Goal: Book appointment/travel/reservation

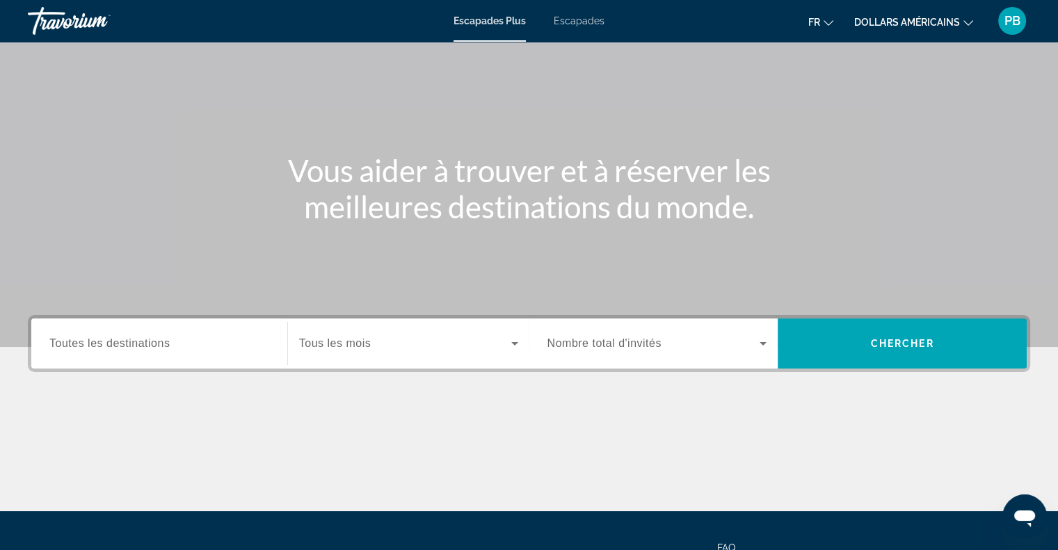
scroll to position [62, 0]
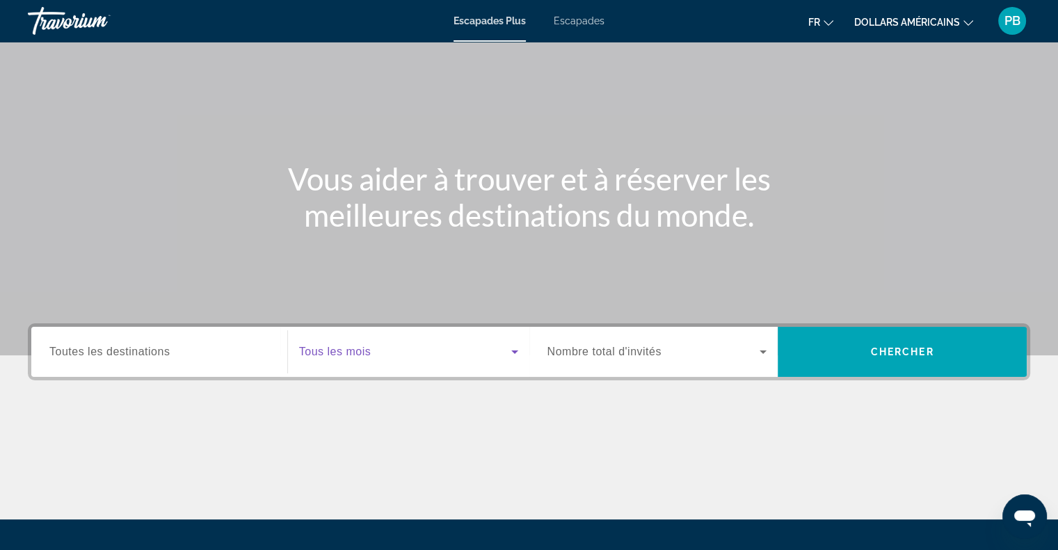
click at [509, 346] on icon "Widget de recherche" at bounding box center [515, 352] width 17 height 17
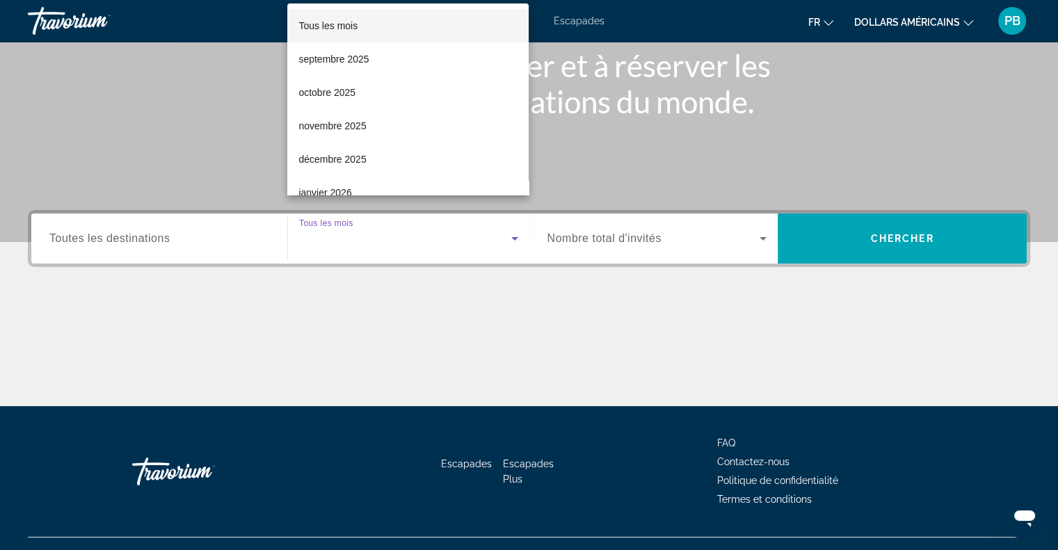
scroll to position [201, 0]
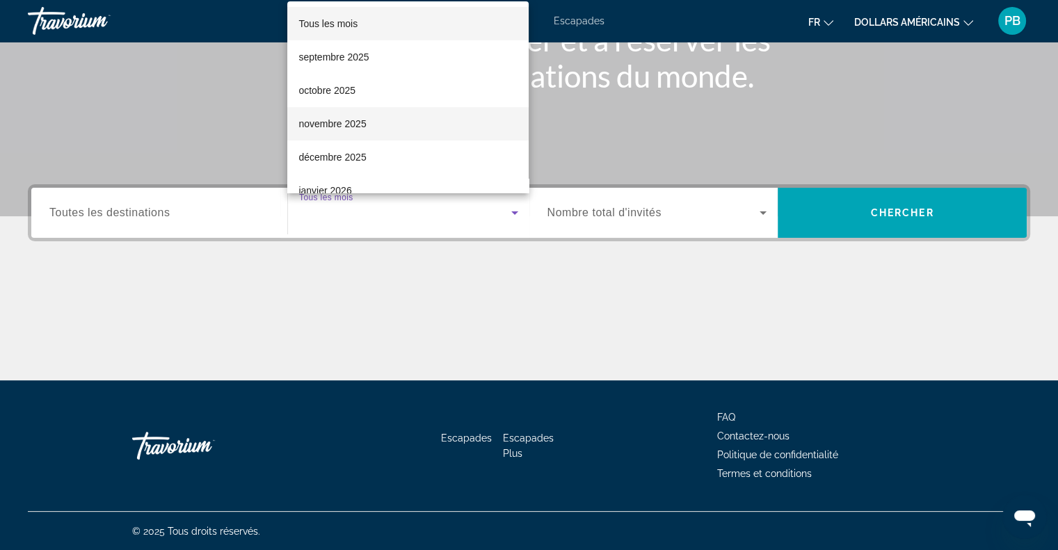
click at [369, 123] on mat-option "novembre 2025" at bounding box center [407, 123] width 241 height 33
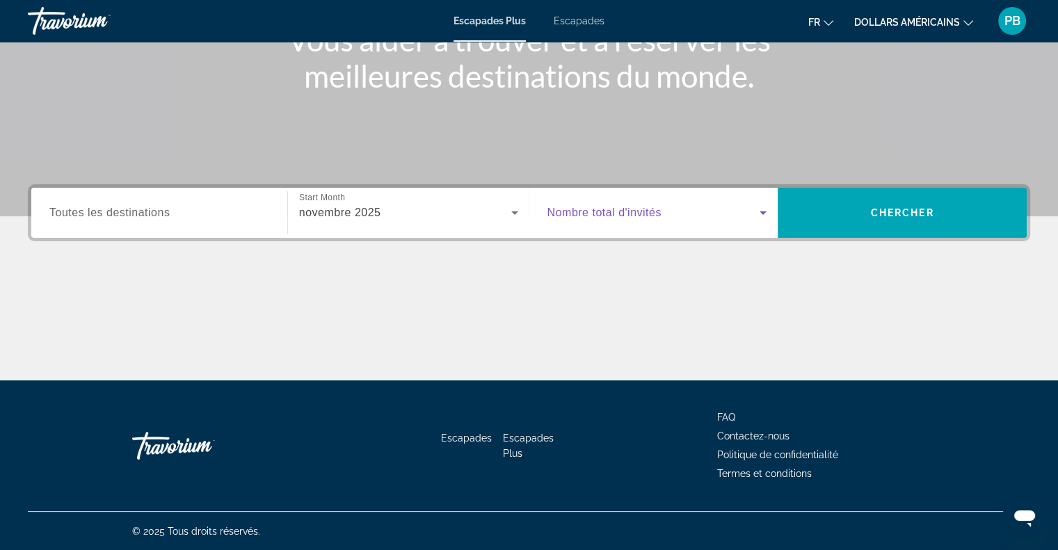
click at [765, 209] on icon "Widget de recherche" at bounding box center [763, 213] width 17 height 17
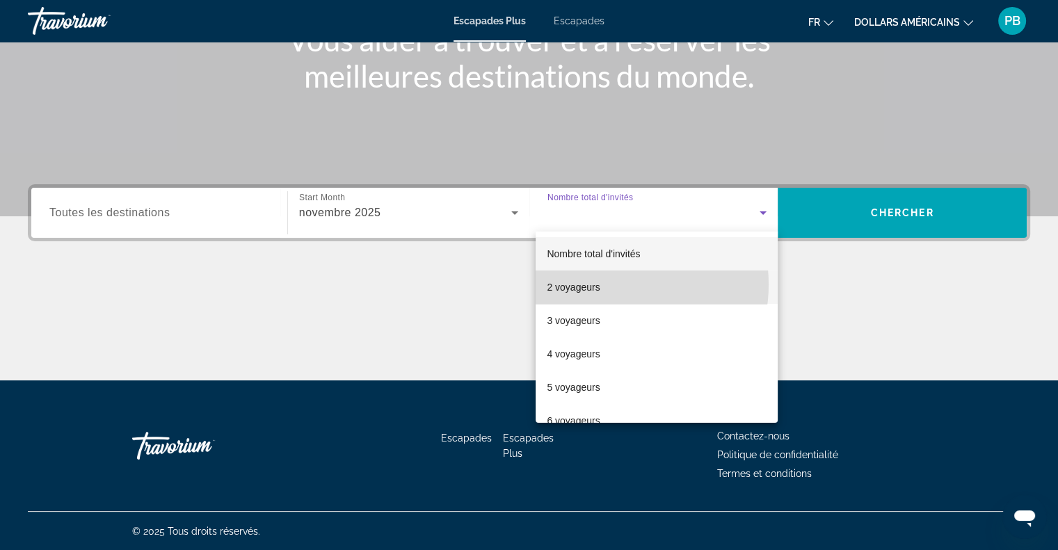
click at [608, 285] on mat-option "2 voyageurs" at bounding box center [657, 287] width 242 height 33
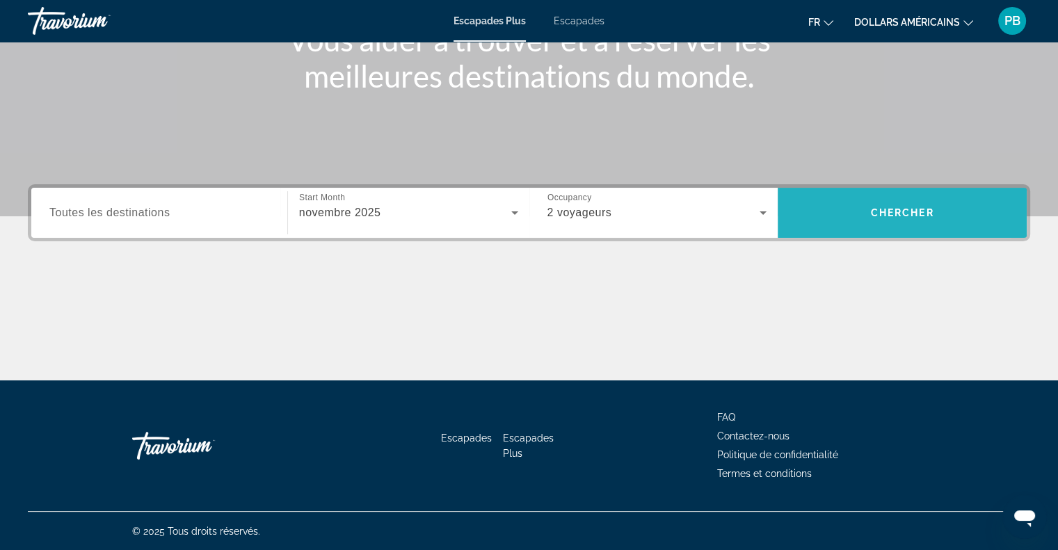
click at [843, 214] on span "Widget de recherche" at bounding box center [902, 212] width 249 height 33
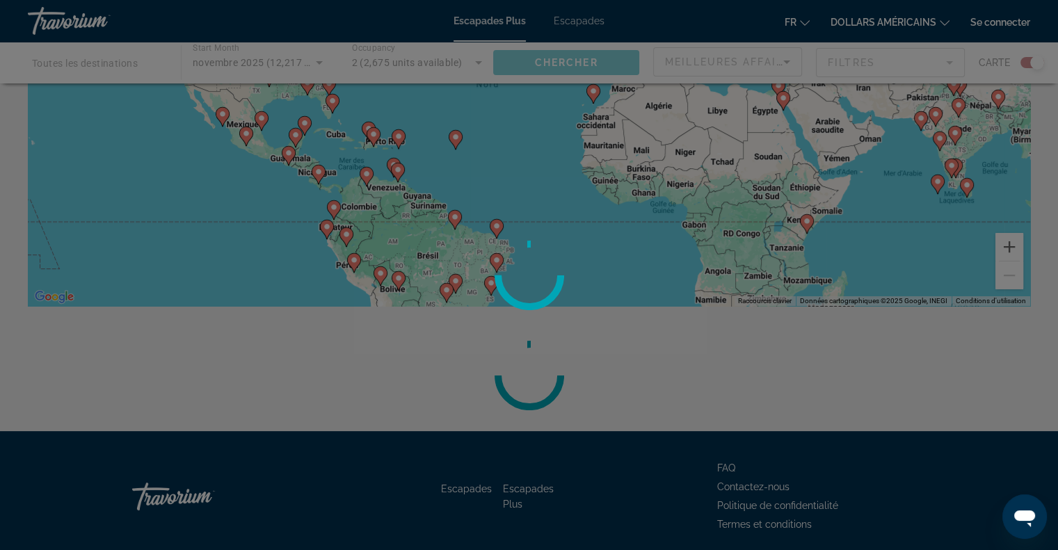
scroll to position [260, 0]
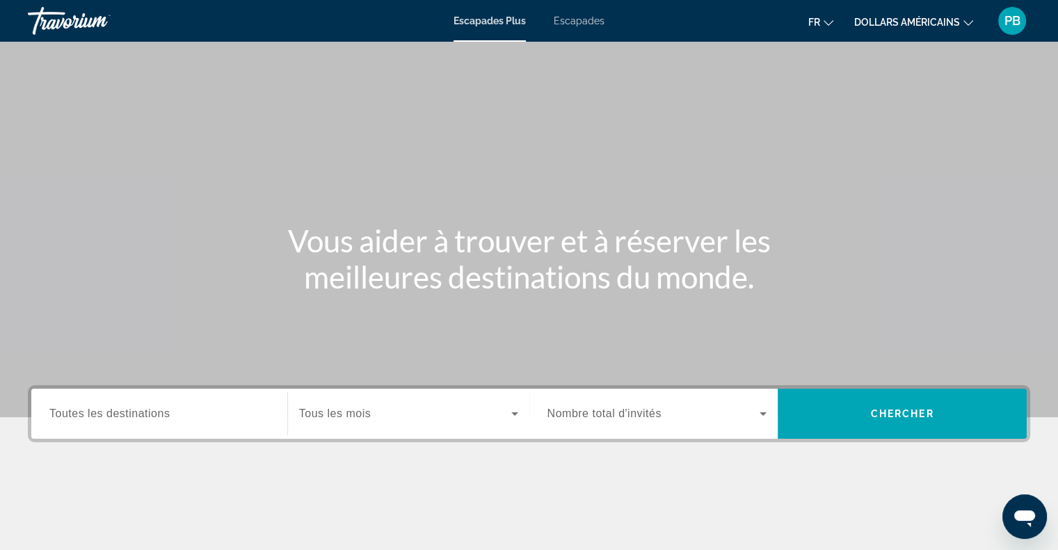
click at [514, 411] on icon "Widget de recherche" at bounding box center [515, 414] width 17 height 17
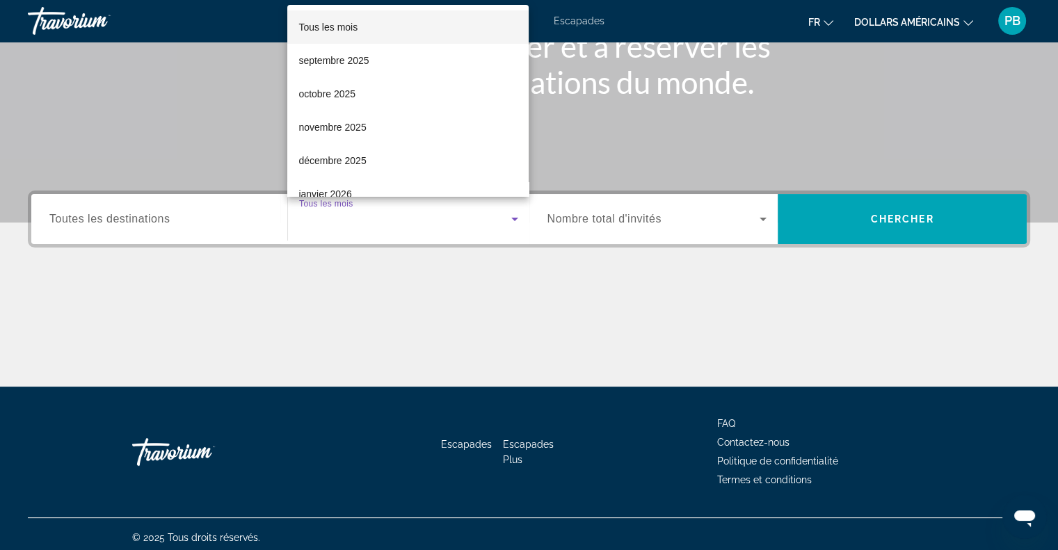
scroll to position [201, 0]
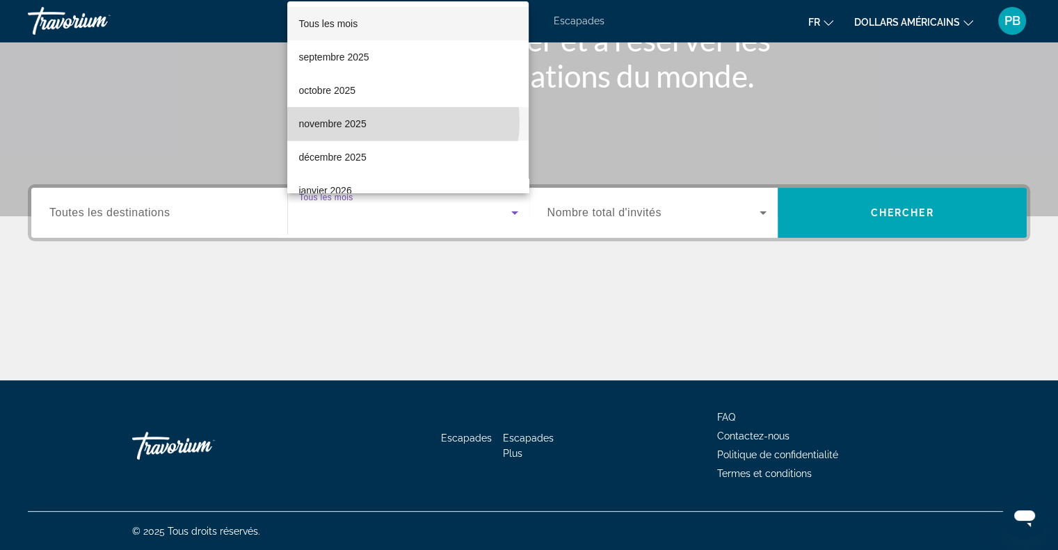
click at [396, 122] on mat-option "novembre 2025" at bounding box center [407, 123] width 241 height 33
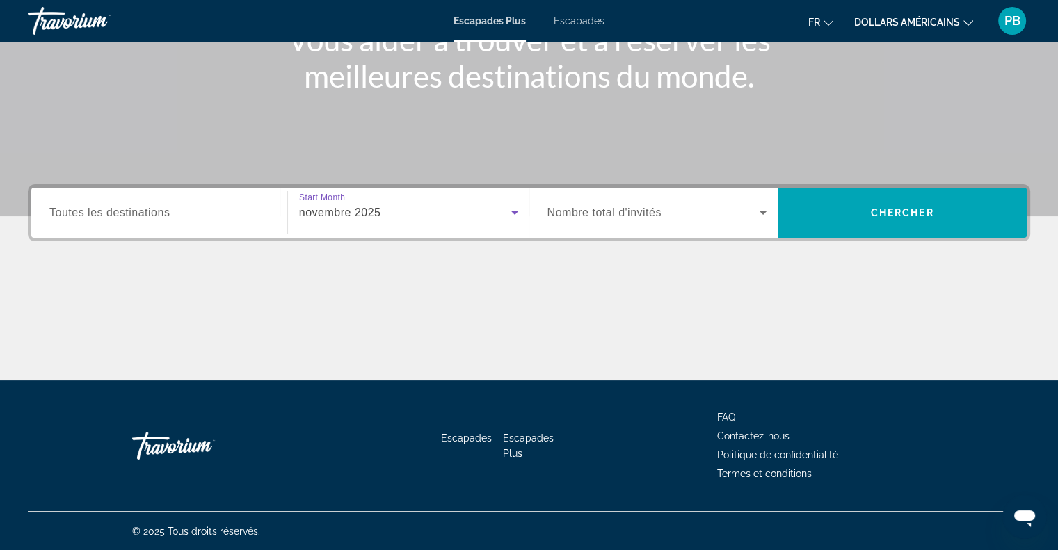
click at [765, 211] on icon "Widget de recherche" at bounding box center [763, 213] width 17 height 17
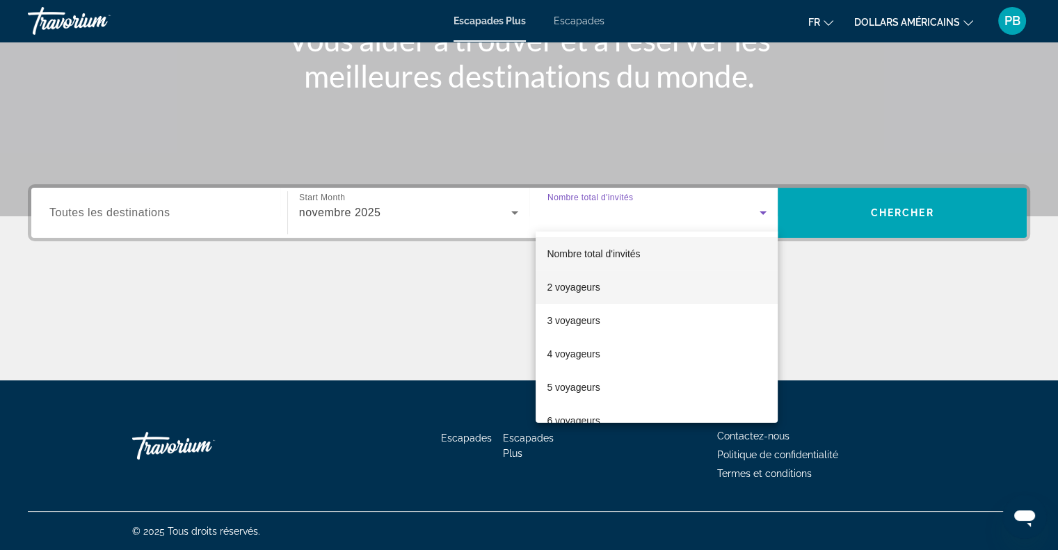
click at [593, 287] on font "2 voyageurs" at bounding box center [573, 287] width 53 height 11
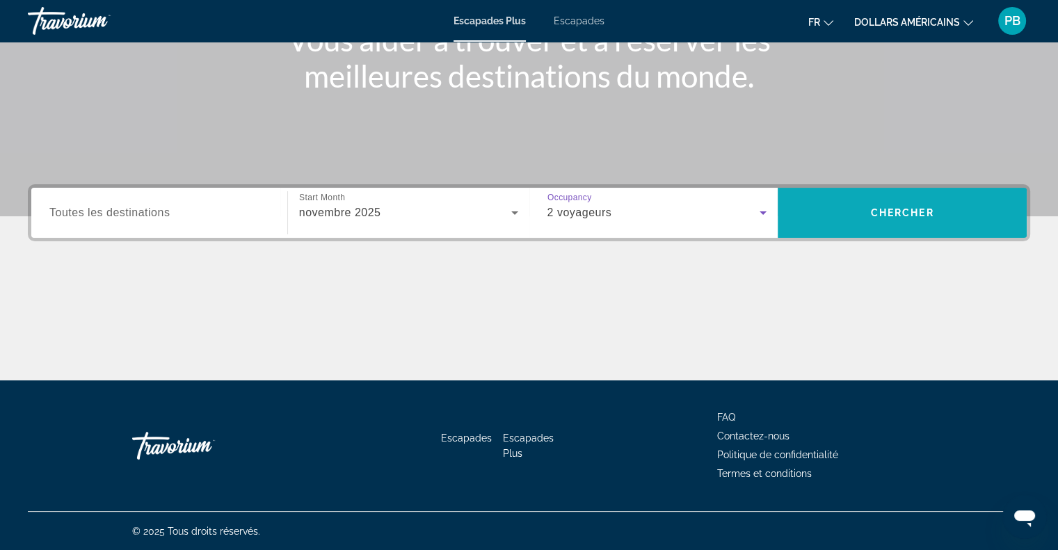
click at [887, 214] on span "Chercher" at bounding box center [902, 212] width 63 height 11
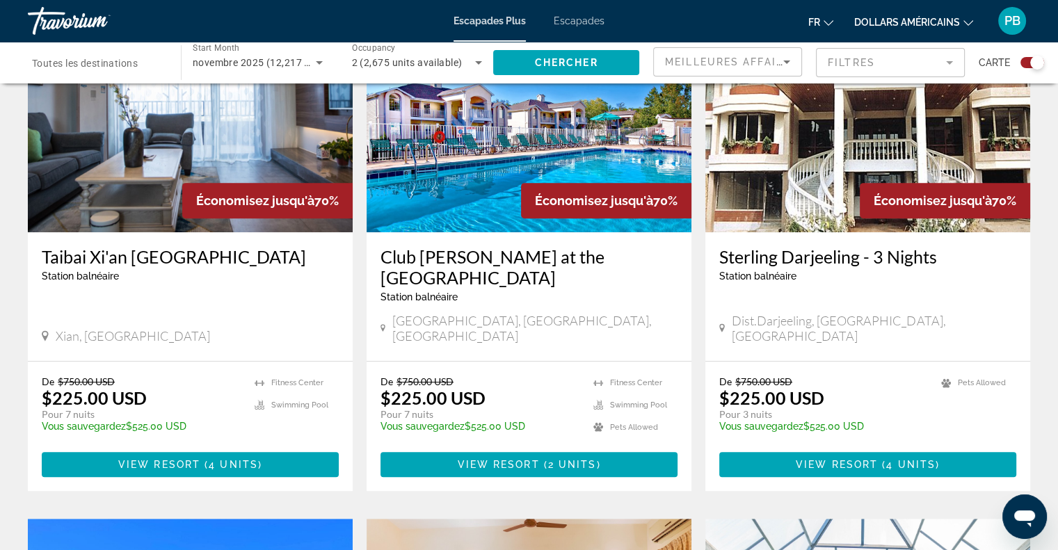
scroll to position [557, 0]
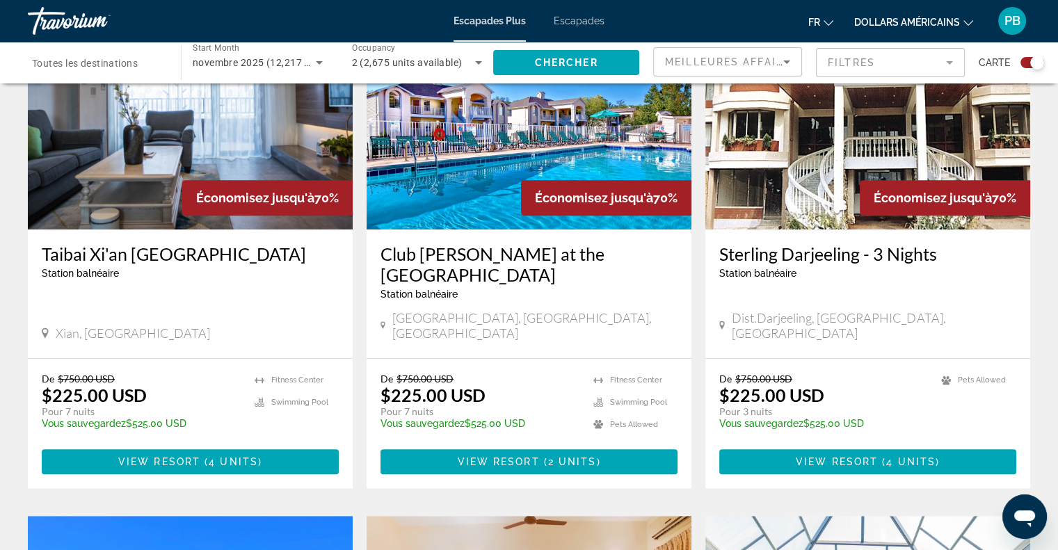
click at [913, 22] on font "dollars américains" at bounding box center [907, 22] width 106 height 11
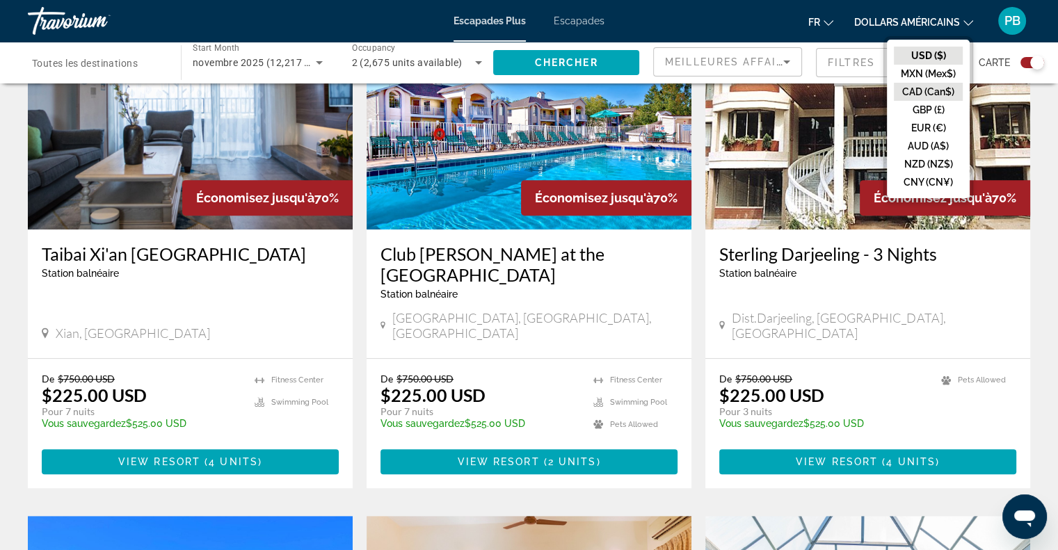
click at [927, 86] on button "CAD (Can$)" at bounding box center [928, 92] width 69 height 18
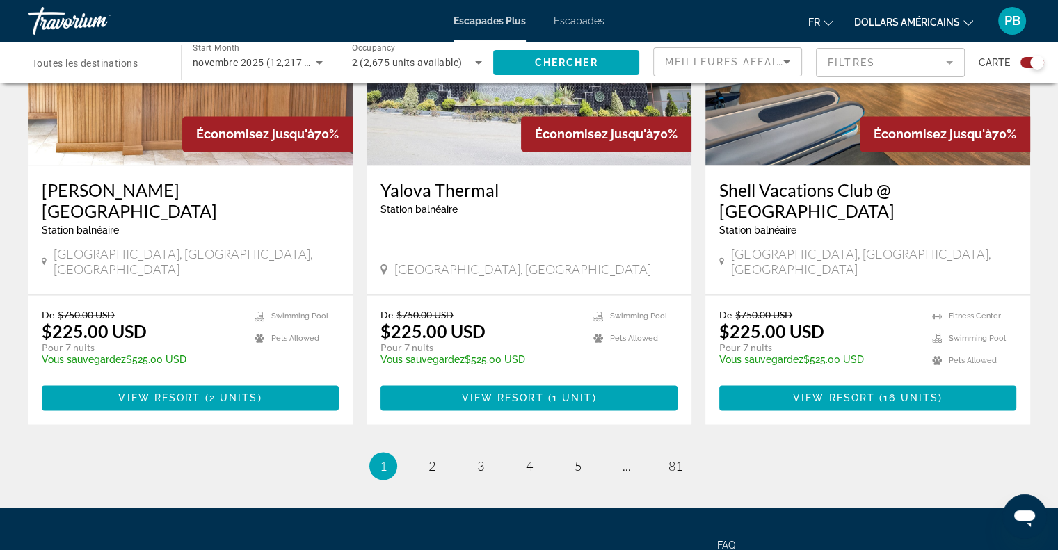
scroll to position [2151, 0]
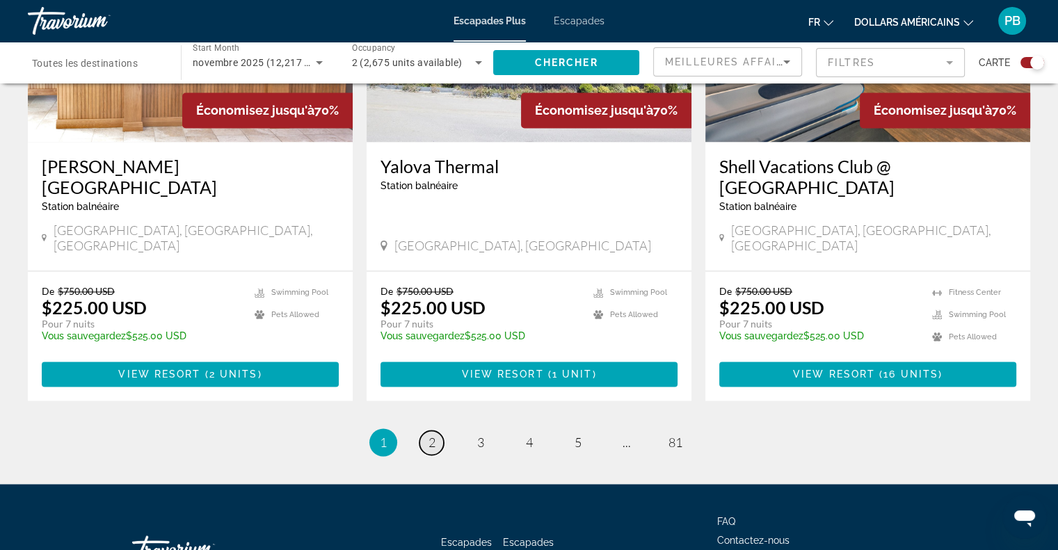
click at [433, 435] on span "2" at bounding box center [432, 442] width 7 height 15
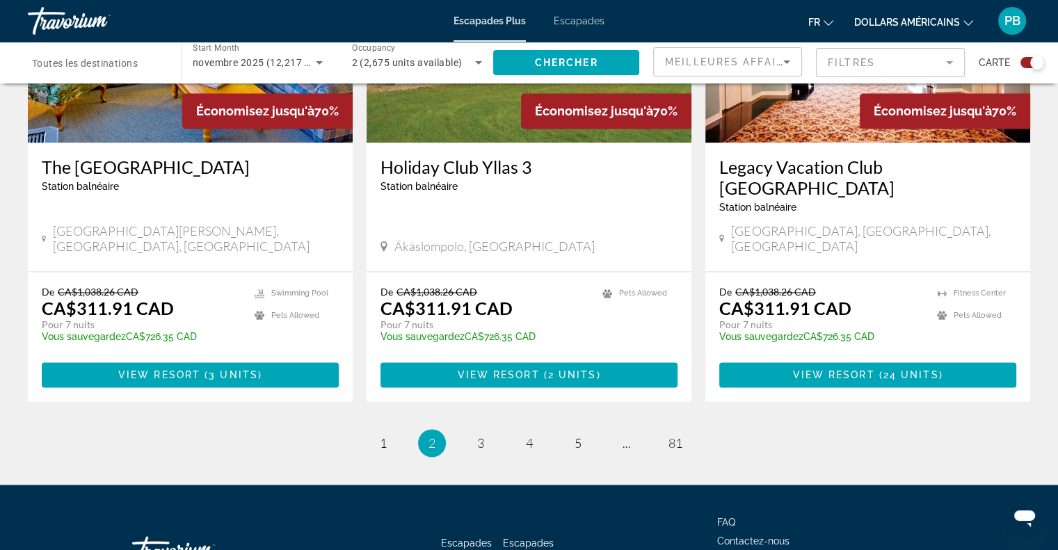
scroll to position [2173, 0]
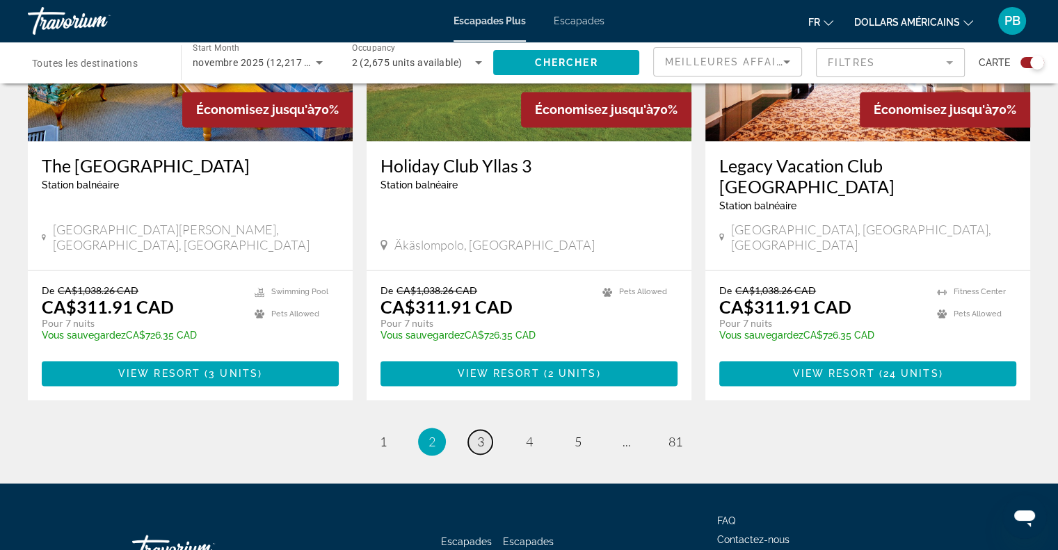
click at [481, 434] on span "3" at bounding box center [480, 441] width 7 height 15
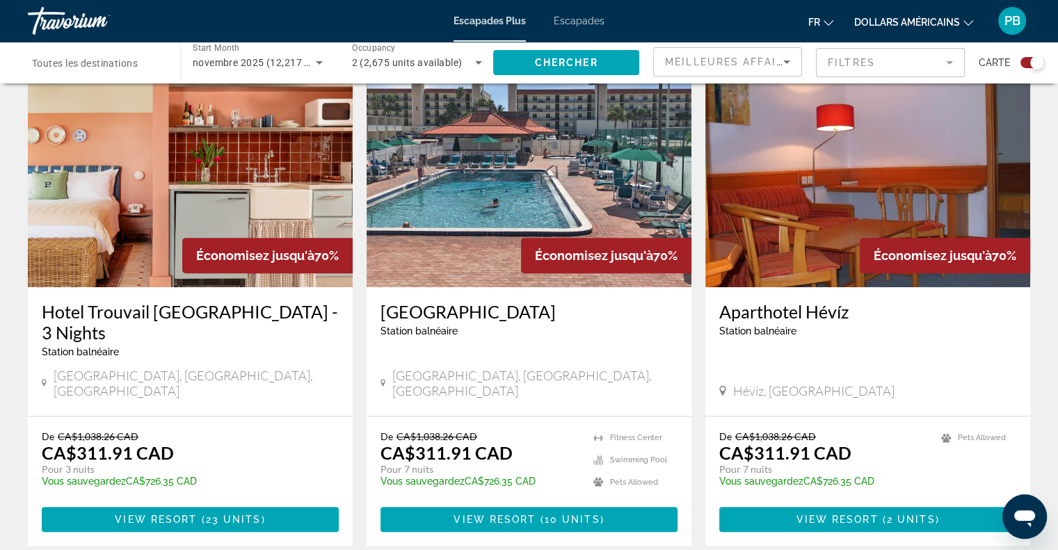
scroll to position [538, 0]
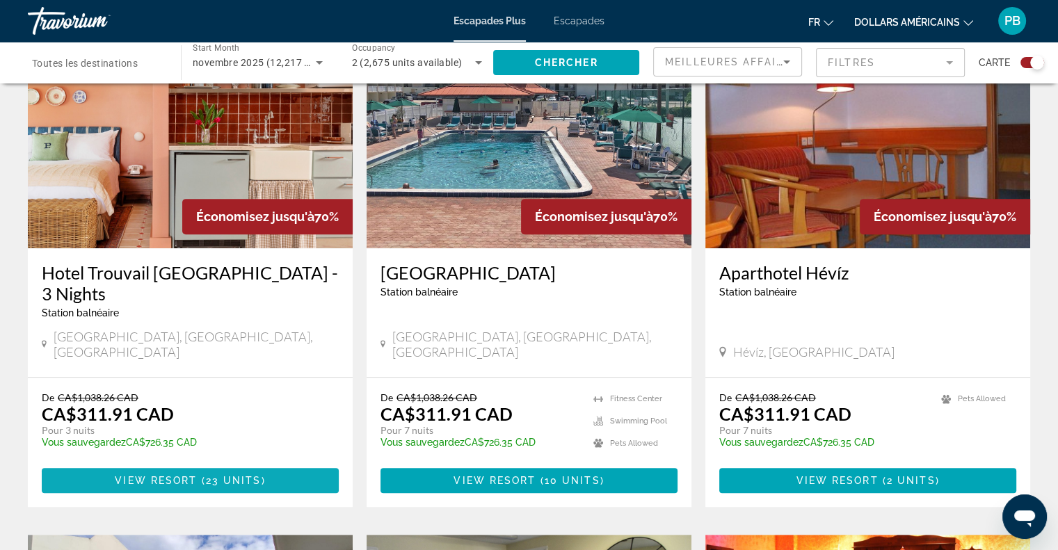
click at [176, 475] on span "View Resort" at bounding box center [156, 480] width 82 height 11
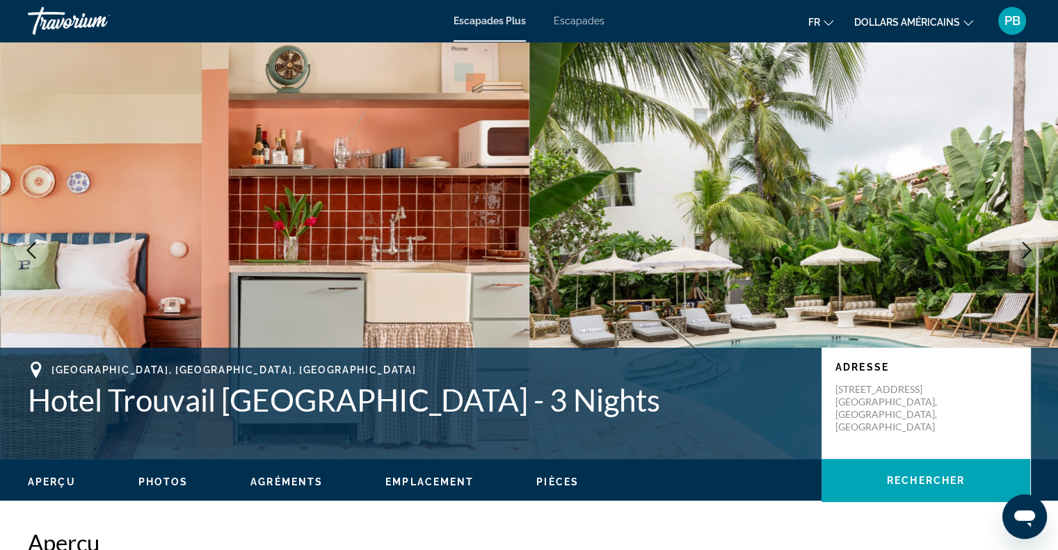
click at [1026, 242] on icon "Next image" at bounding box center [1027, 250] width 17 height 17
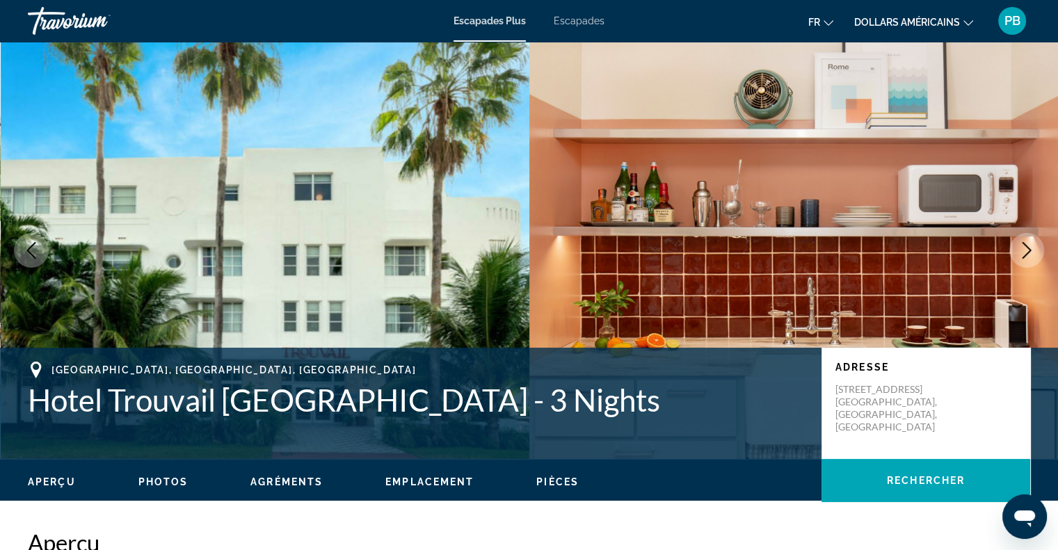
click at [1026, 242] on icon "Next image" at bounding box center [1027, 250] width 17 height 17
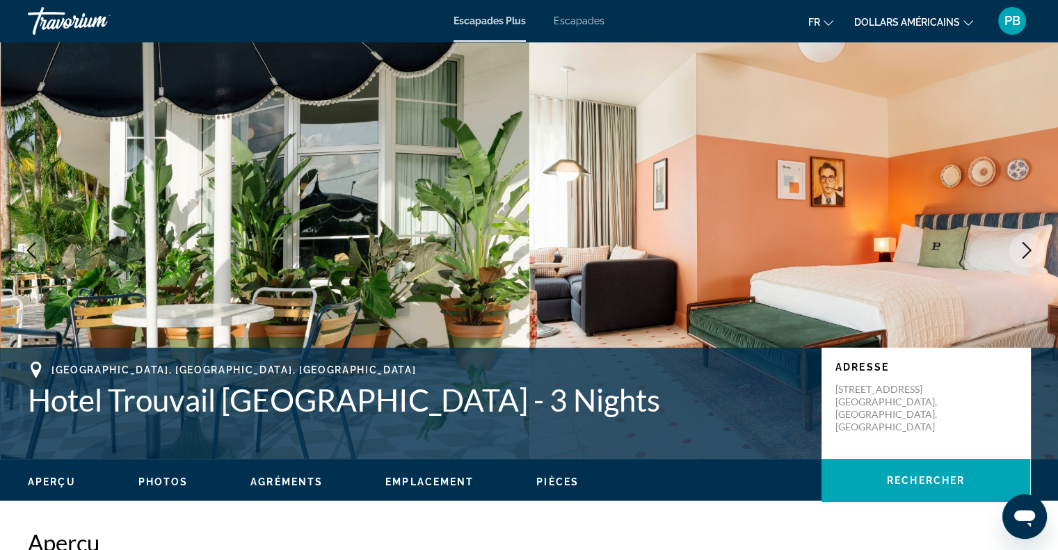
click at [1026, 242] on icon "Next image" at bounding box center [1027, 250] width 17 height 17
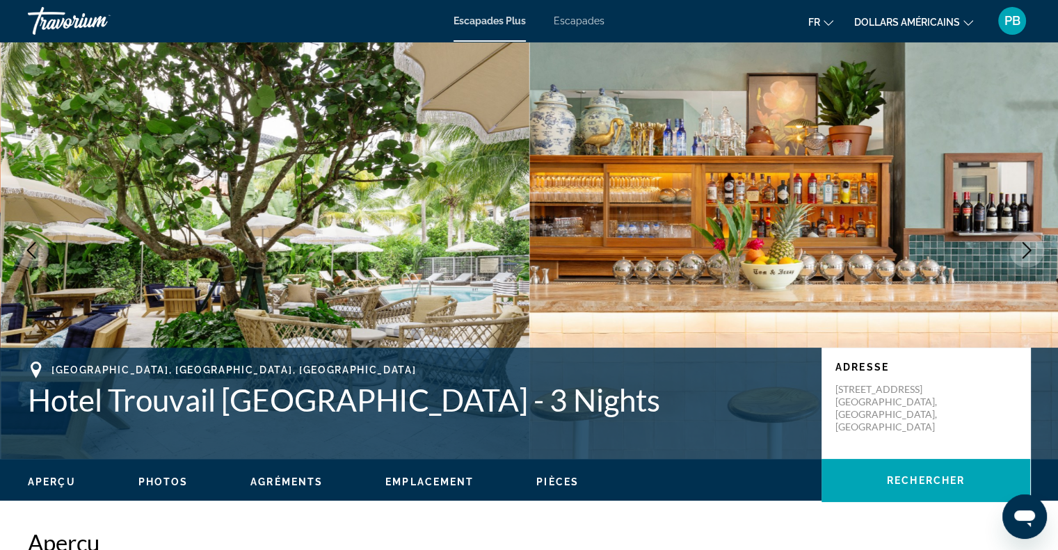
click at [1024, 244] on icon "Next image" at bounding box center [1027, 250] width 9 height 17
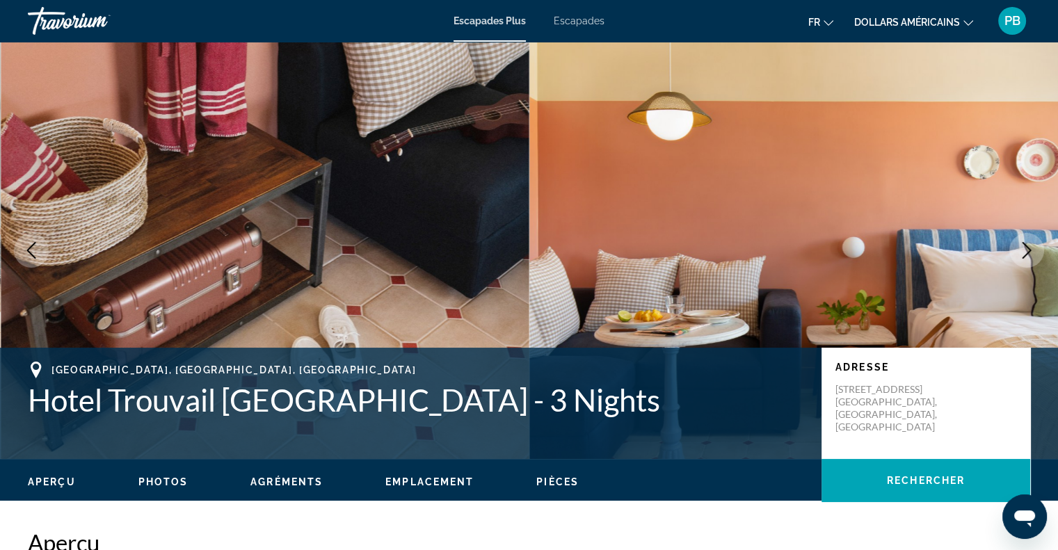
click at [1024, 244] on icon "Next image" at bounding box center [1027, 250] width 9 height 17
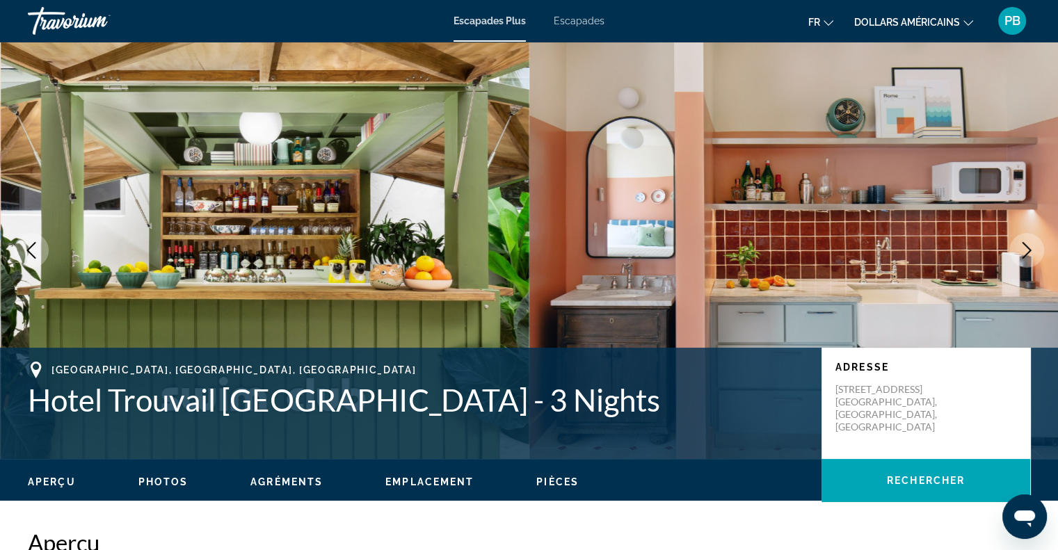
click at [1024, 244] on icon "Next image" at bounding box center [1027, 250] width 9 height 17
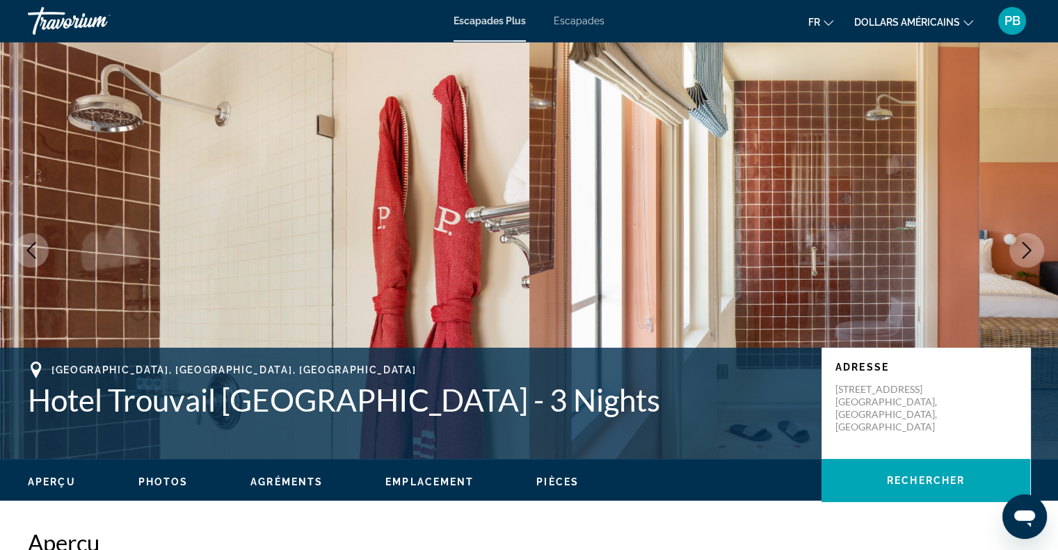
click at [1024, 244] on icon "Next image" at bounding box center [1027, 250] width 9 height 17
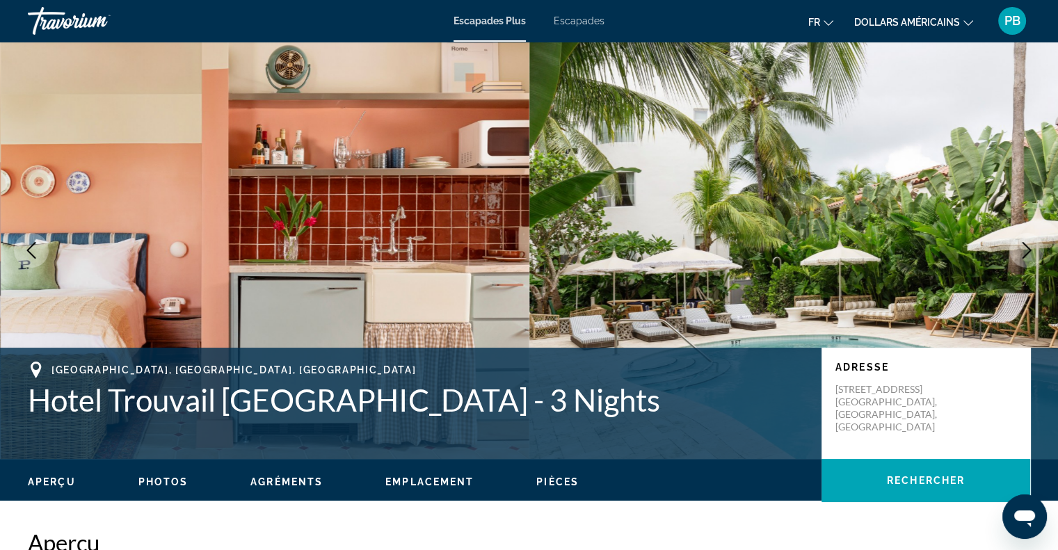
click at [1024, 244] on icon "Next image" at bounding box center [1027, 250] width 9 height 17
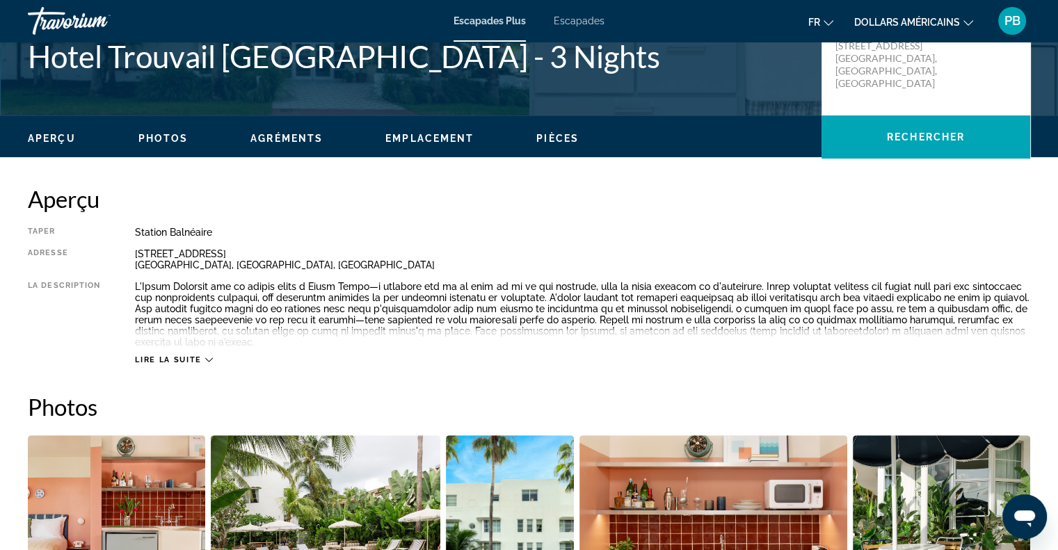
scroll to position [348, 0]
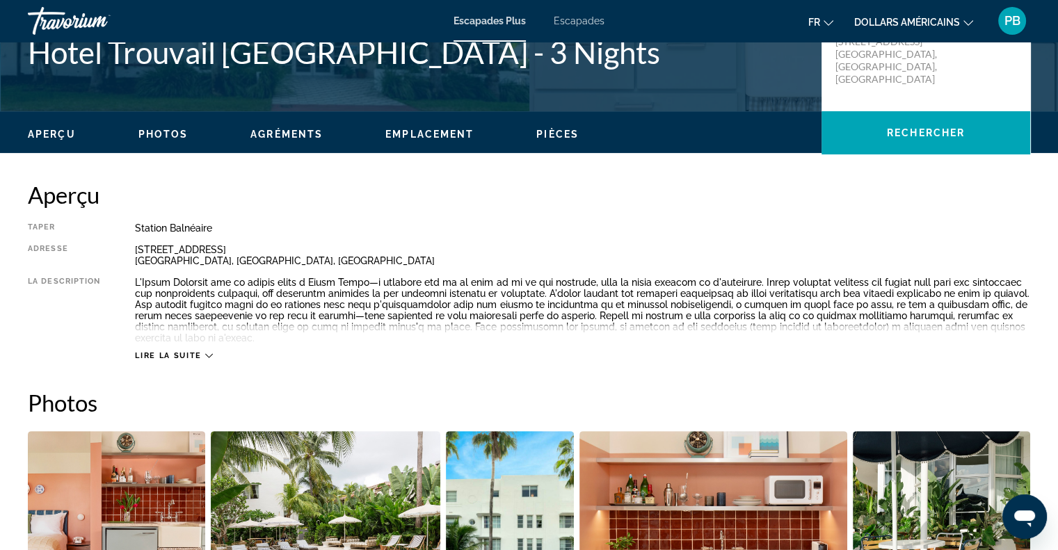
click at [203, 356] on div "Lire la suite" at bounding box center [173, 355] width 77 height 9
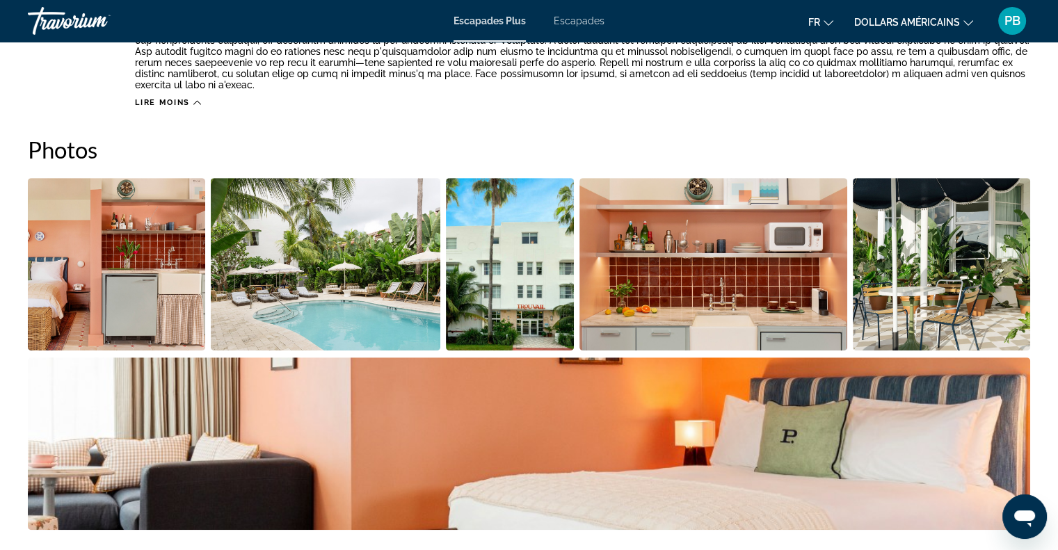
scroll to position [626, 0]
